Goal: Information Seeking & Learning: Learn about a topic

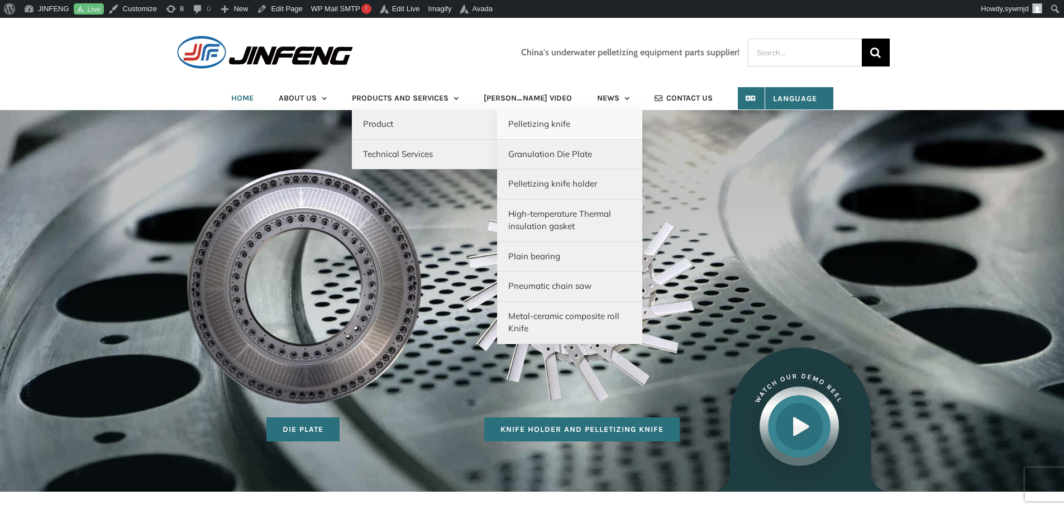
click at [591, 129] on link "Pelletizing knife" at bounding box center [569, 125] width 145 height 30
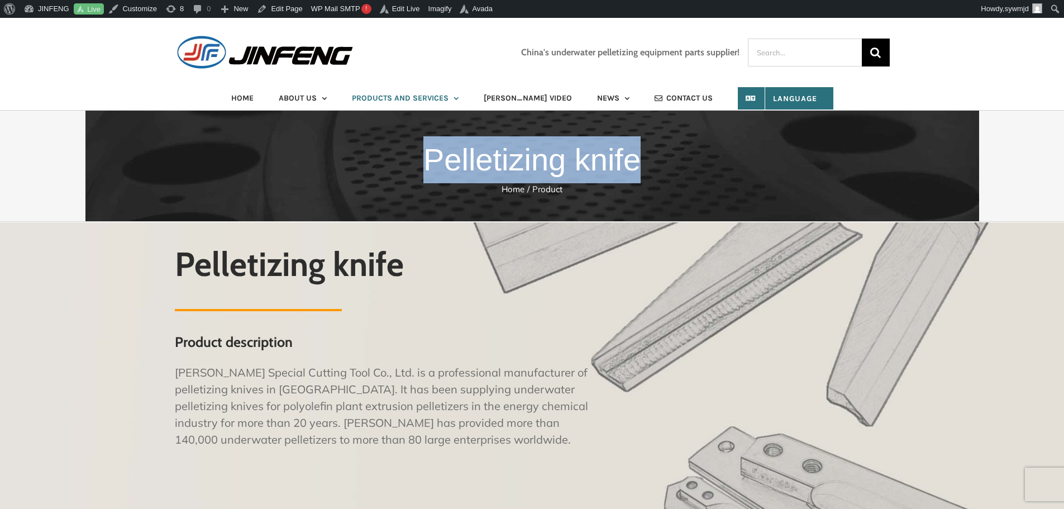
drag, startPoint x: 434, startPoint y: 155, endPoint x: 679, endPoint y: 159, distance: 245.3
click at [679, 159] on h1 "Pelletizing knife" at bounding box center [532, 159] width 1031 height 47
click at [708, 163] on h1 "Pelletizing knife" at bounding box center [532, 159] width 1031 height 47
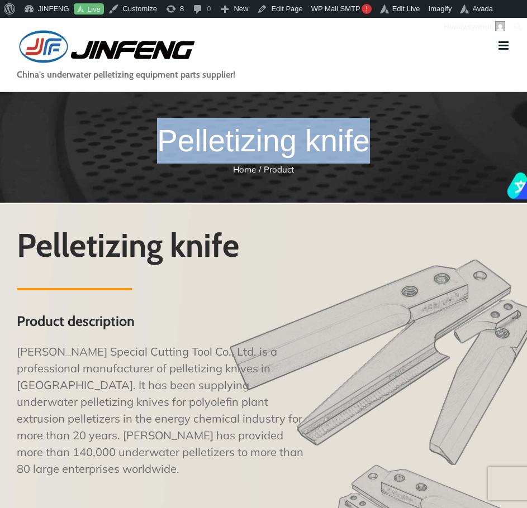
drag, startPoint x: 169, startPoint y: 135, endPoint x: 431, endPoint y: 145, distance: 262.2
click at [431, 145] on h1 "Pelletizing knife" at bounding box center [263, 141] width 493 height 46
copy h1 "Pelletizing knife"
